Goal: Communication & Community: Answer question/provide support

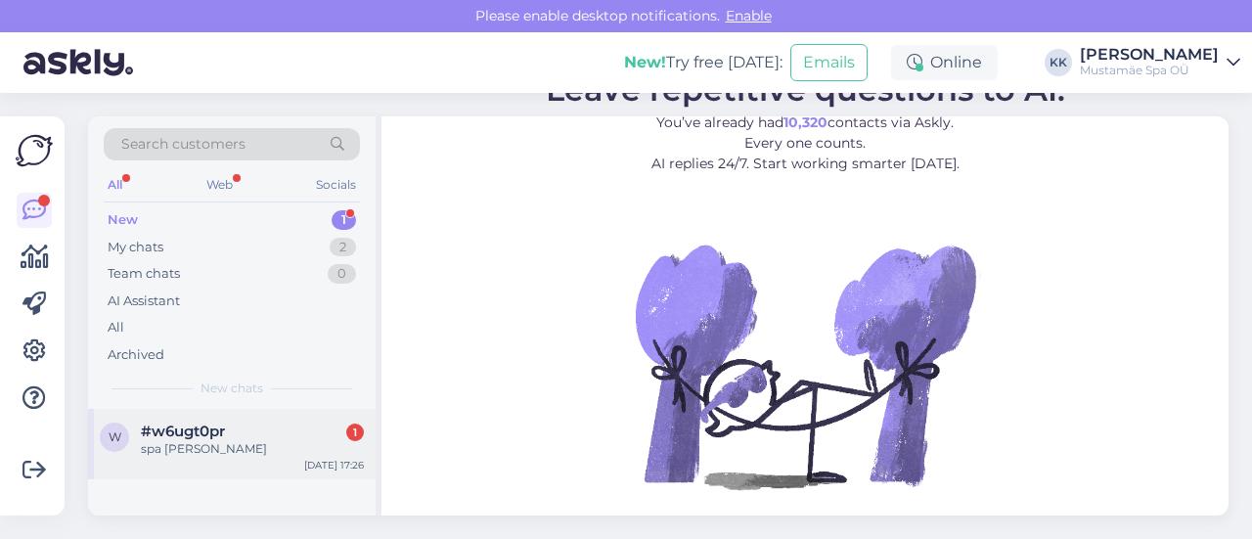
click at [224, 429] on span "#w6ugt0pr" at bounding box center [183, 432] width 84 height 18
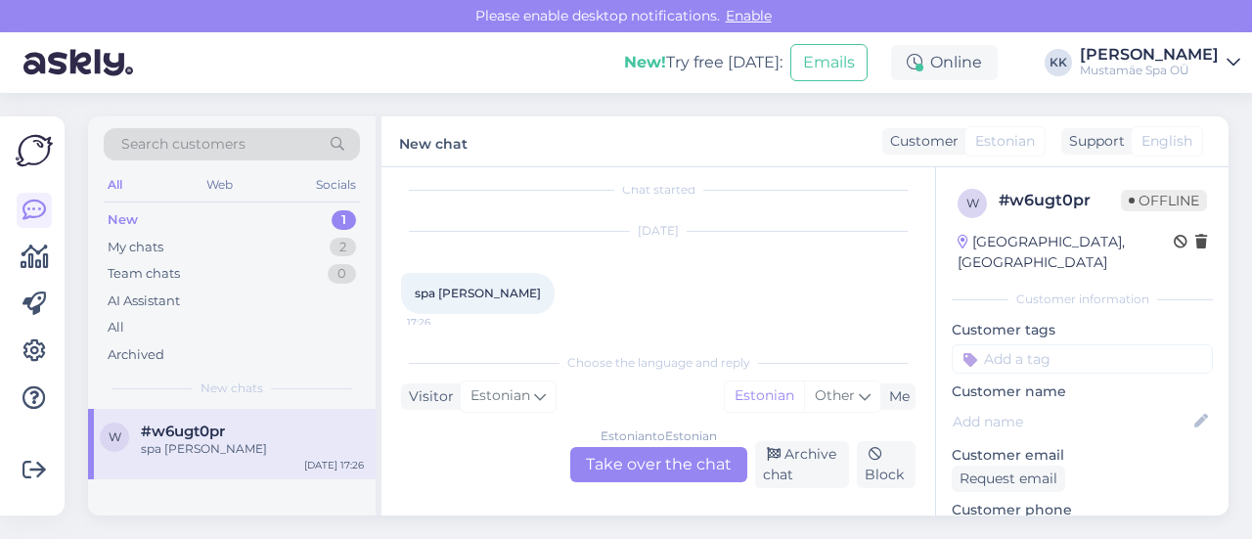
scroll to position [27, 0]
click at [182, 238] on div "My chats 2" at bounding box center [232, 247] width 256 height 27
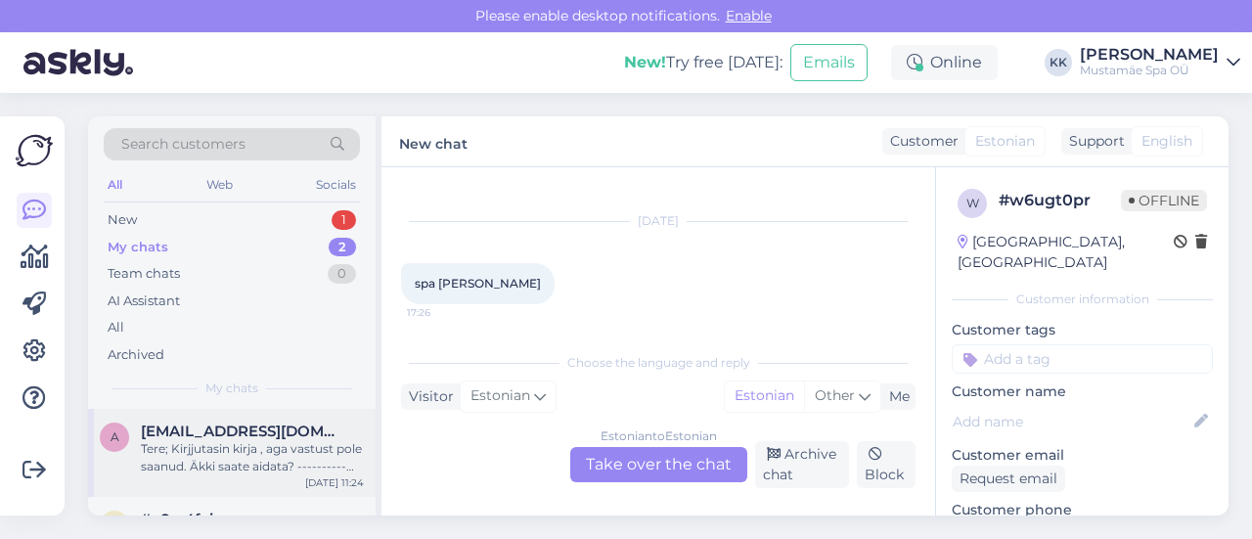
click at [288, 441] on div "Tere; Kirjjutasin kirja , aga vastust pole saanud. Äkki saate aidata? ---------…" at bounding box center [252, 457] width 223 height 35
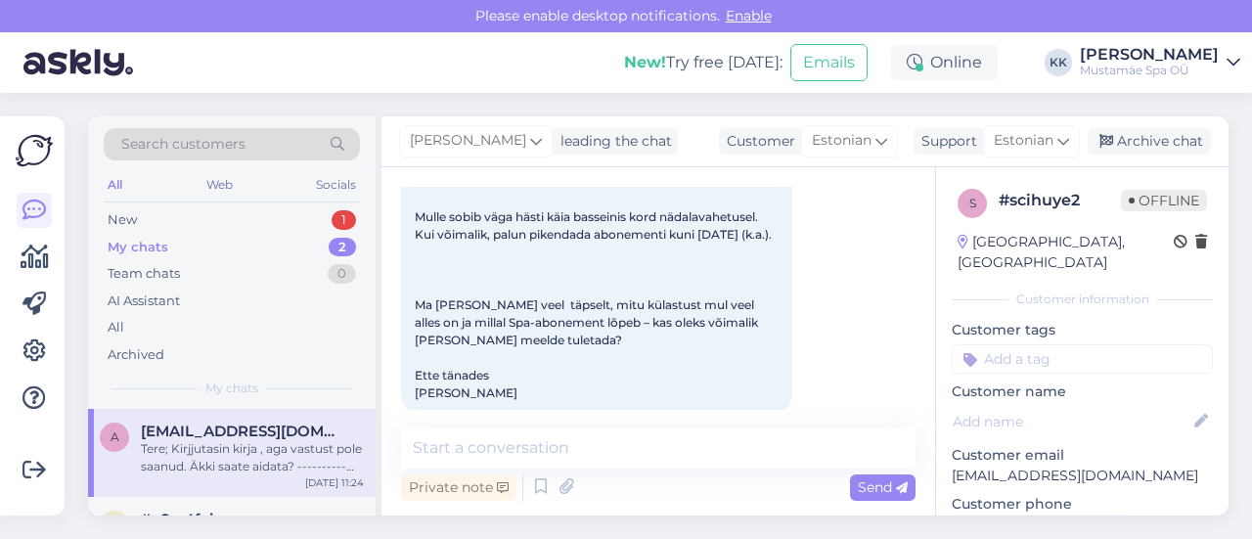
scroll to position [435, 0]
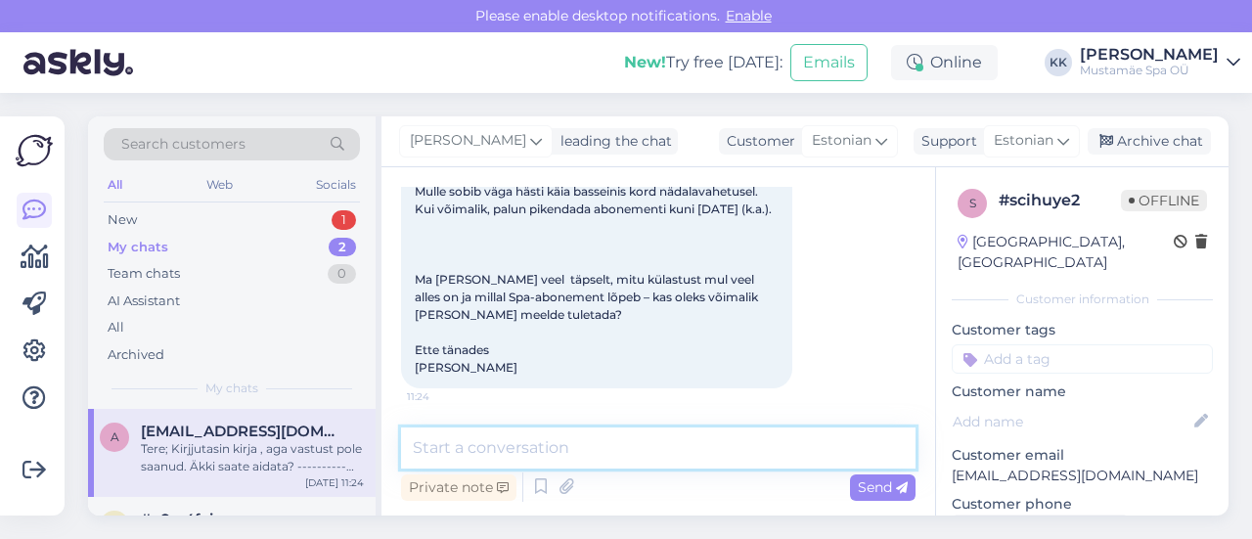
click at [532, 455] on textarea at bounding box center [658, 448] width 515 height 41
type textarea "Tere, [PERSON_NAME]!"
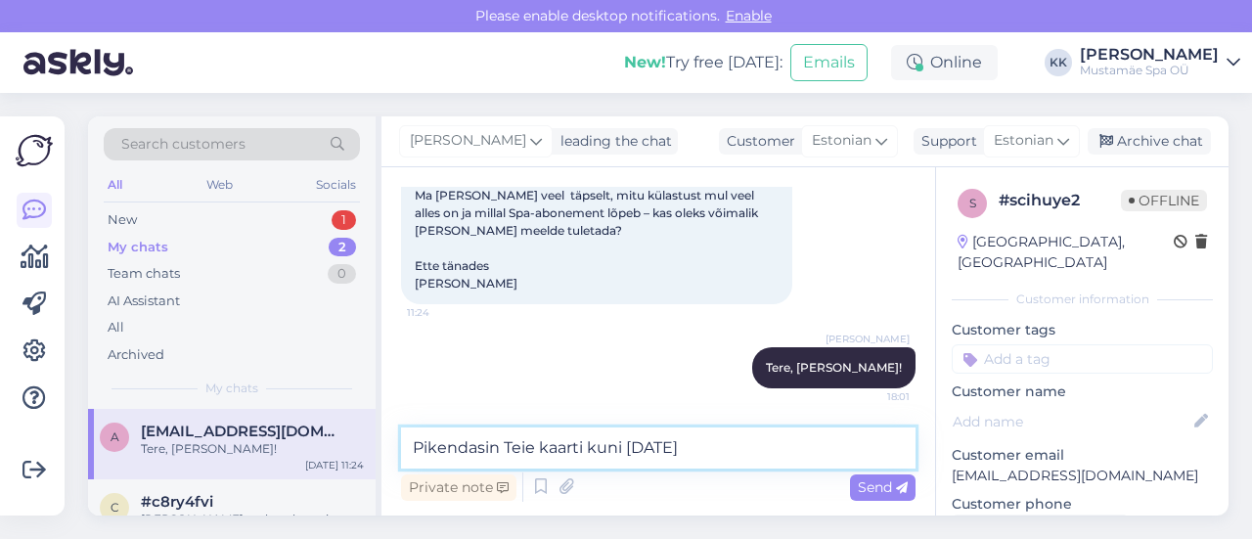
type textarea "Pikendasin Teie kaarti kuni [DATE]."
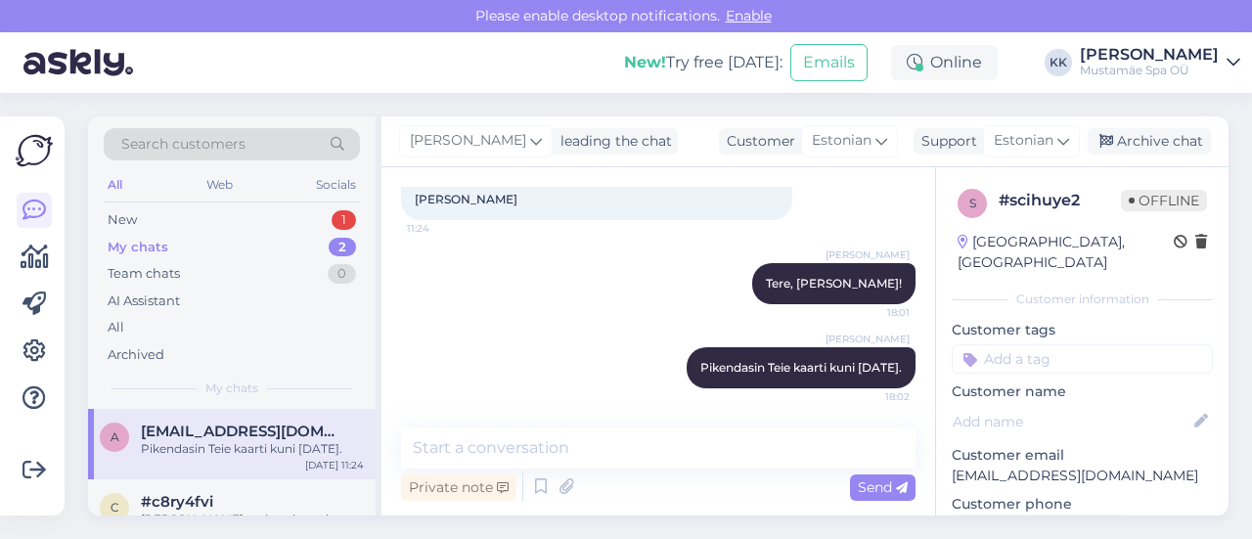
click at [162, 248] on div "My chats" at bounding box center [138, 248] width 61 height 20
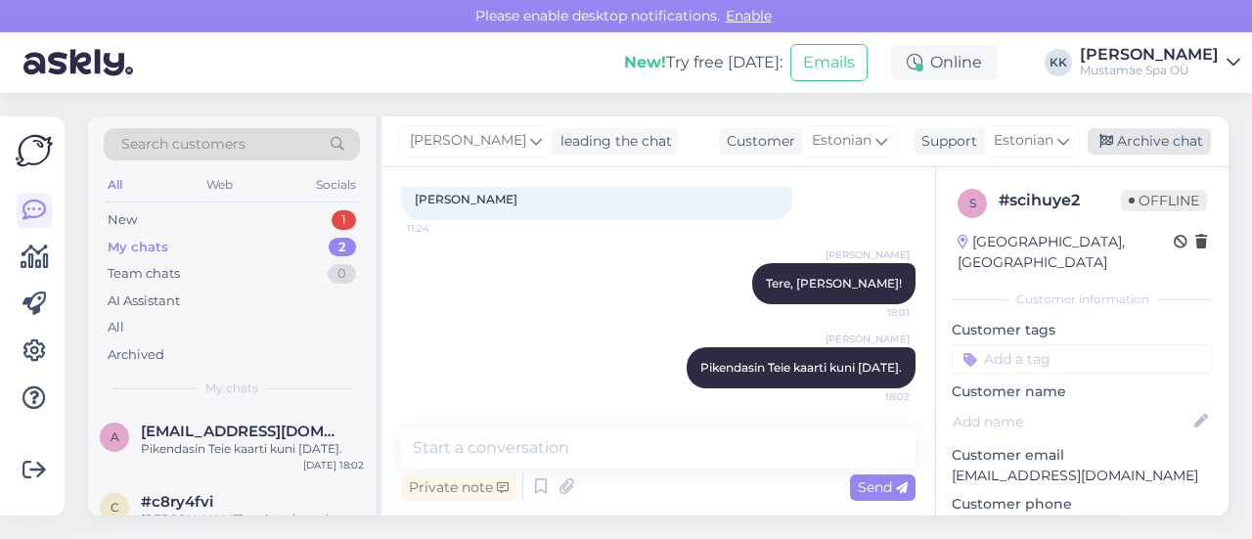
click at [1125, 155] on div "[PERSON_NAME] leading the chat Customer Estonian Support Estonian Archive chat" at bounding box center [805, 141] width 847 height 51
click at [1128, 143] on div "Archive chat" at bounding box center [1149, 141] width 123 height 26
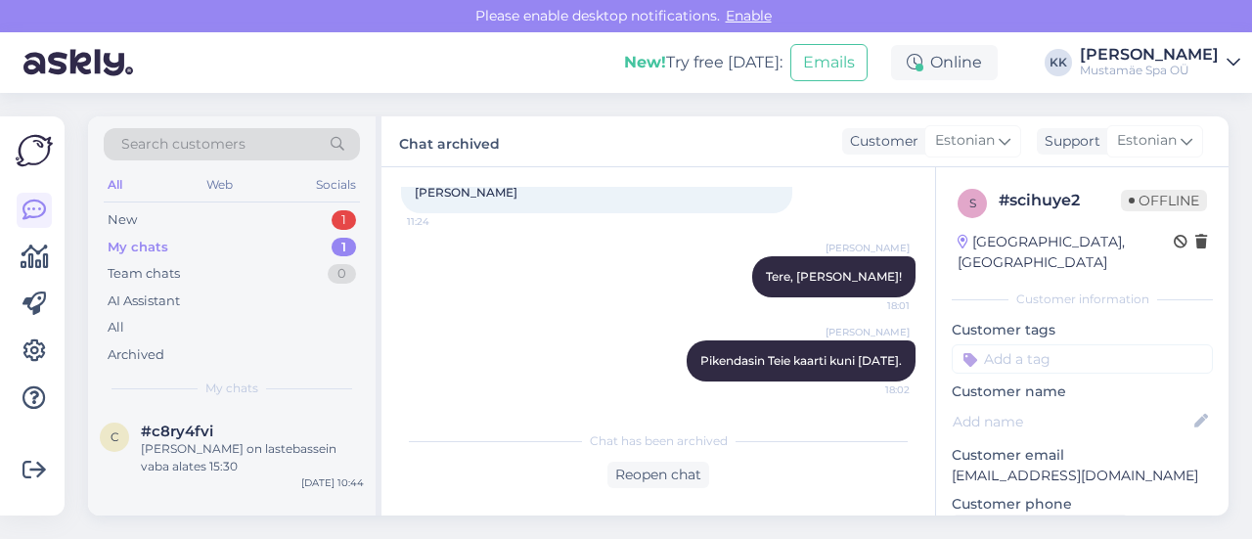
click at [278, 248] on div "My chats 1" at bounding box center [232, 247] width 256 height 27
click at [258, 451] on div "[PERSON_NAME] on lastebassein vaba alates 15:30" at bounding box center [252, 457] width 223 height 35
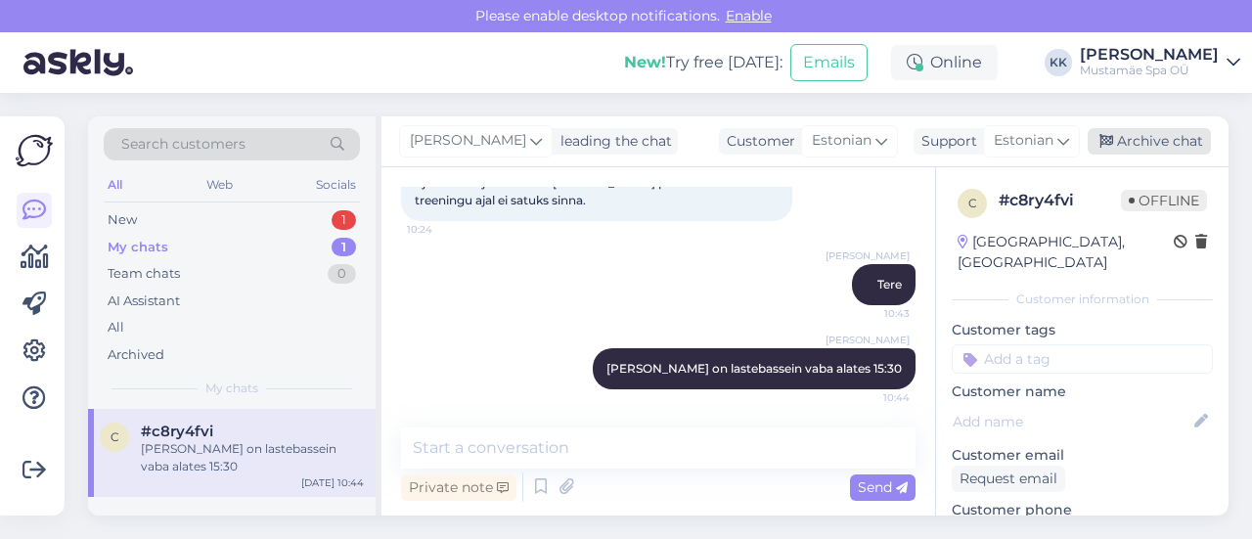
click at [1132, 136] on div "Archive chat" at bounding box center [1149, 141] width 123 height 26
